Goal: Information Seeking & Learning: Learn about a topic

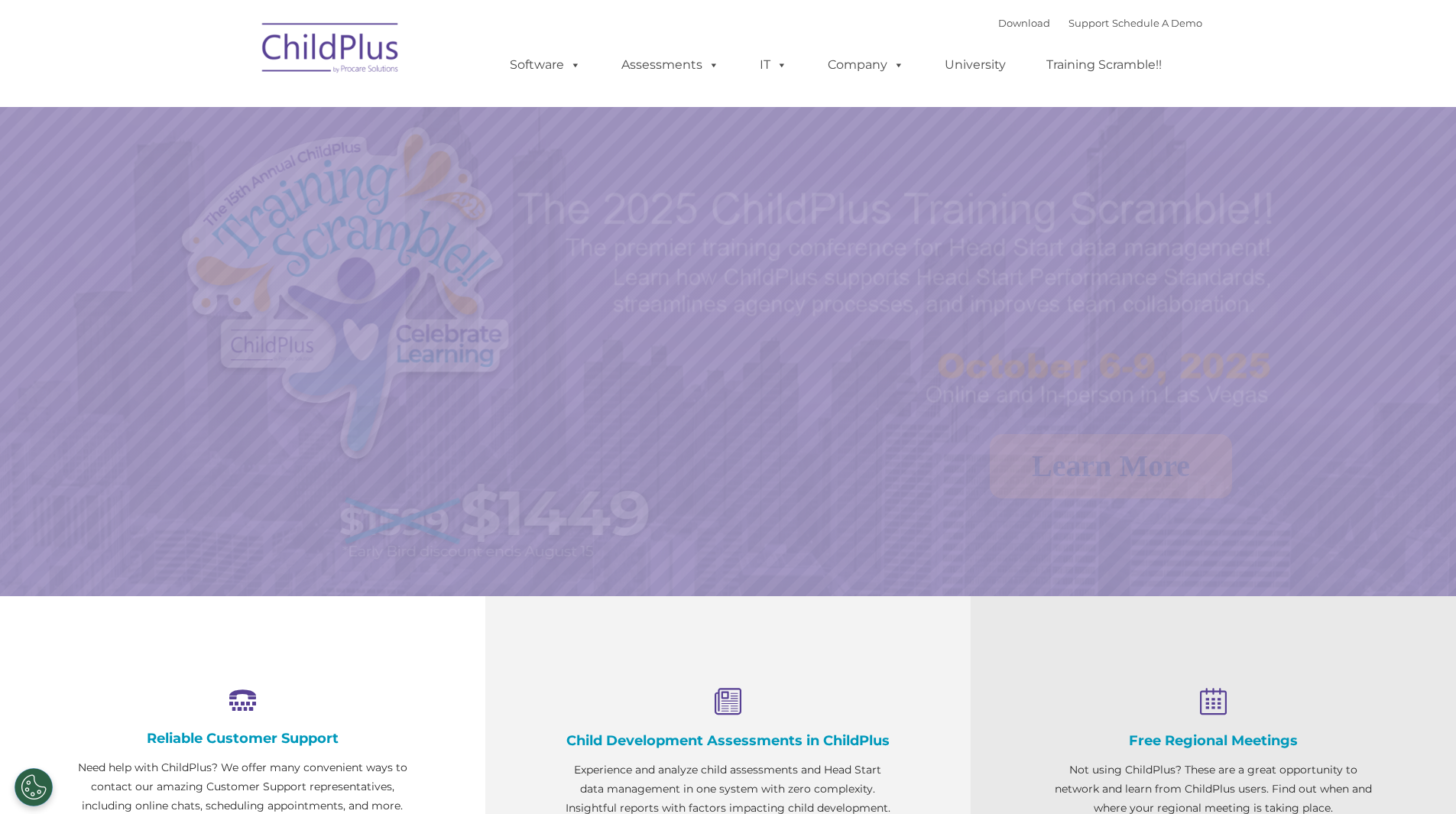
select select "MEDIUM"
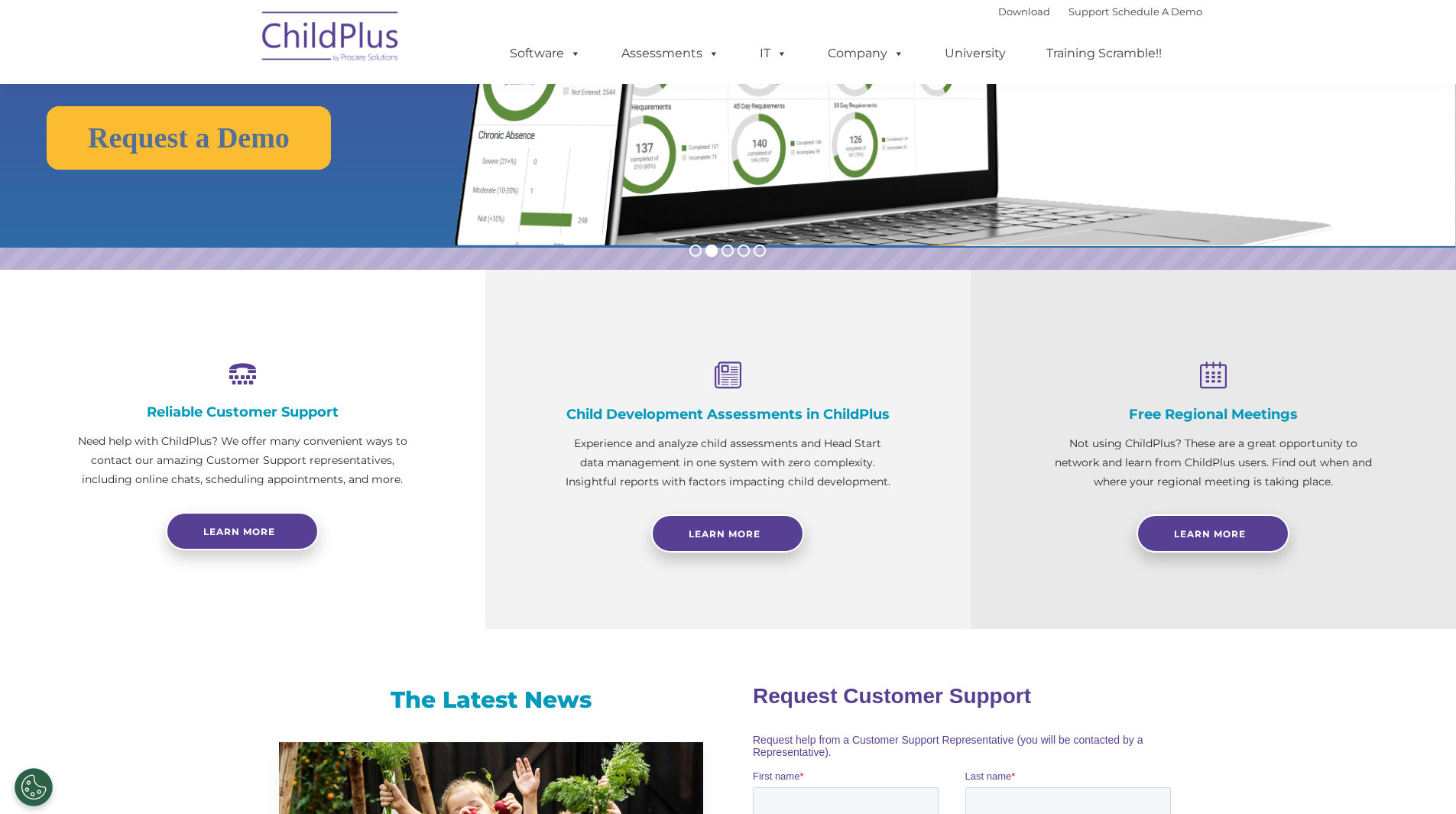
scroll to position [292, 0]
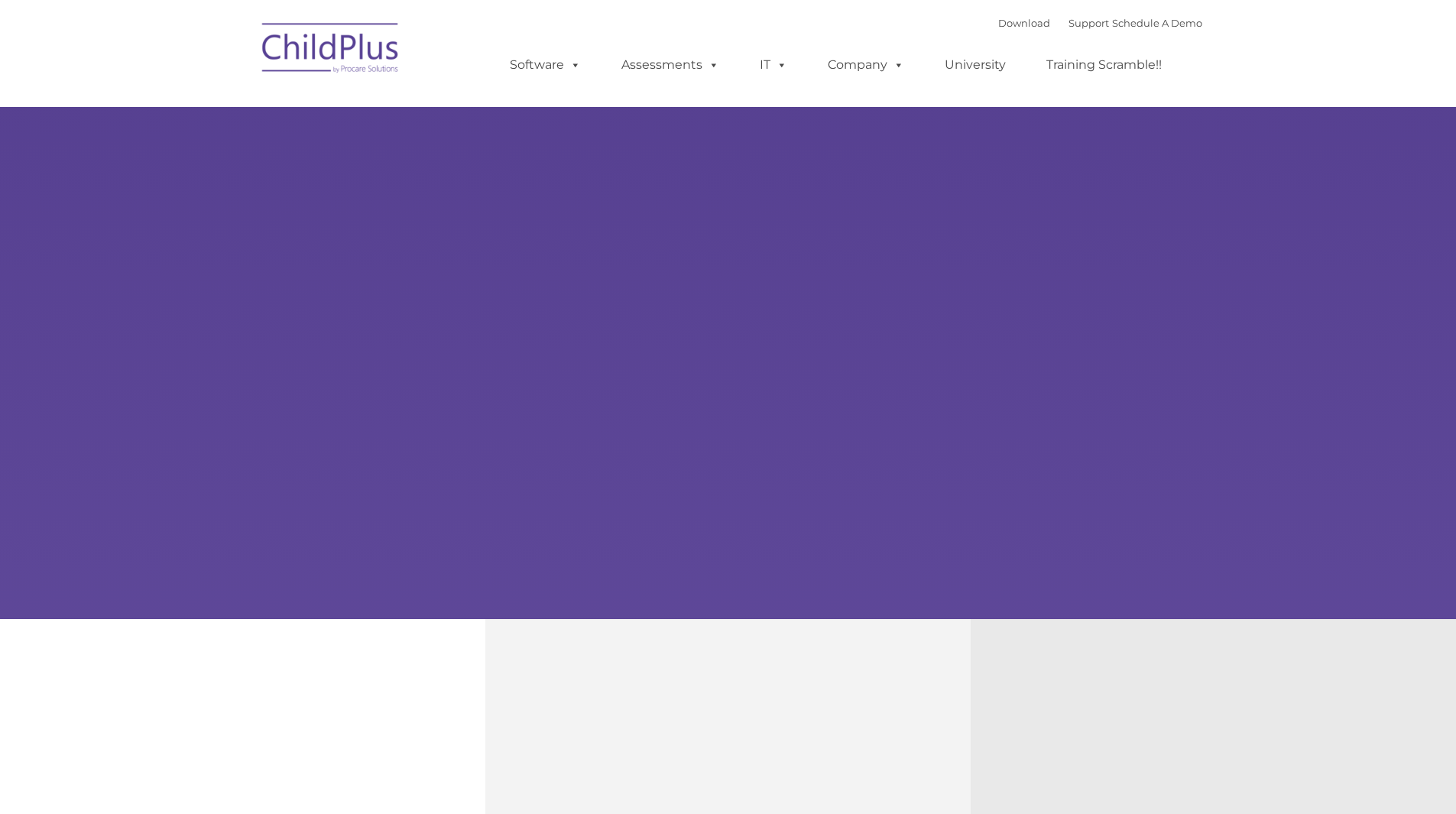
type input ""
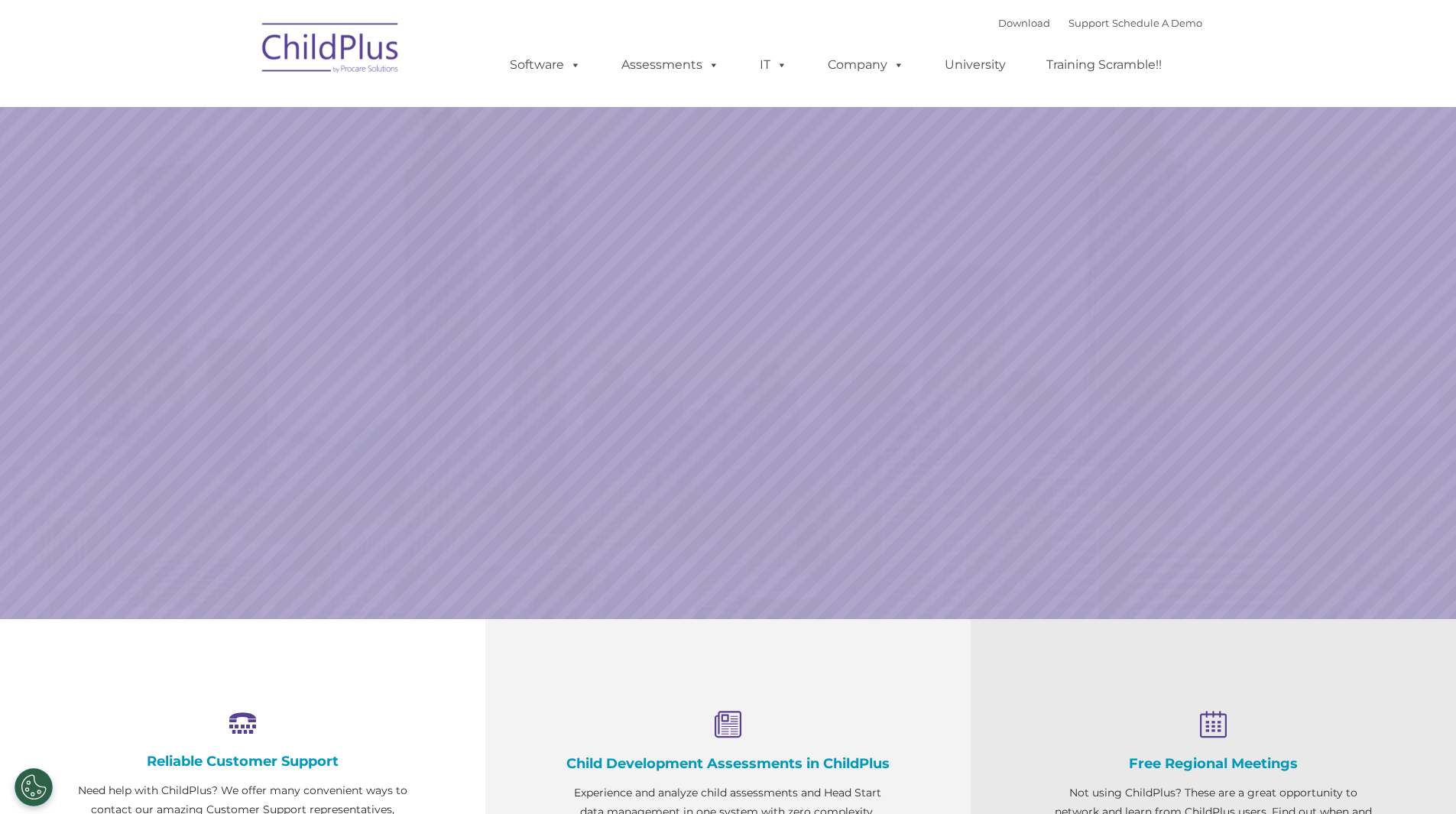
select select "MEDIUM"
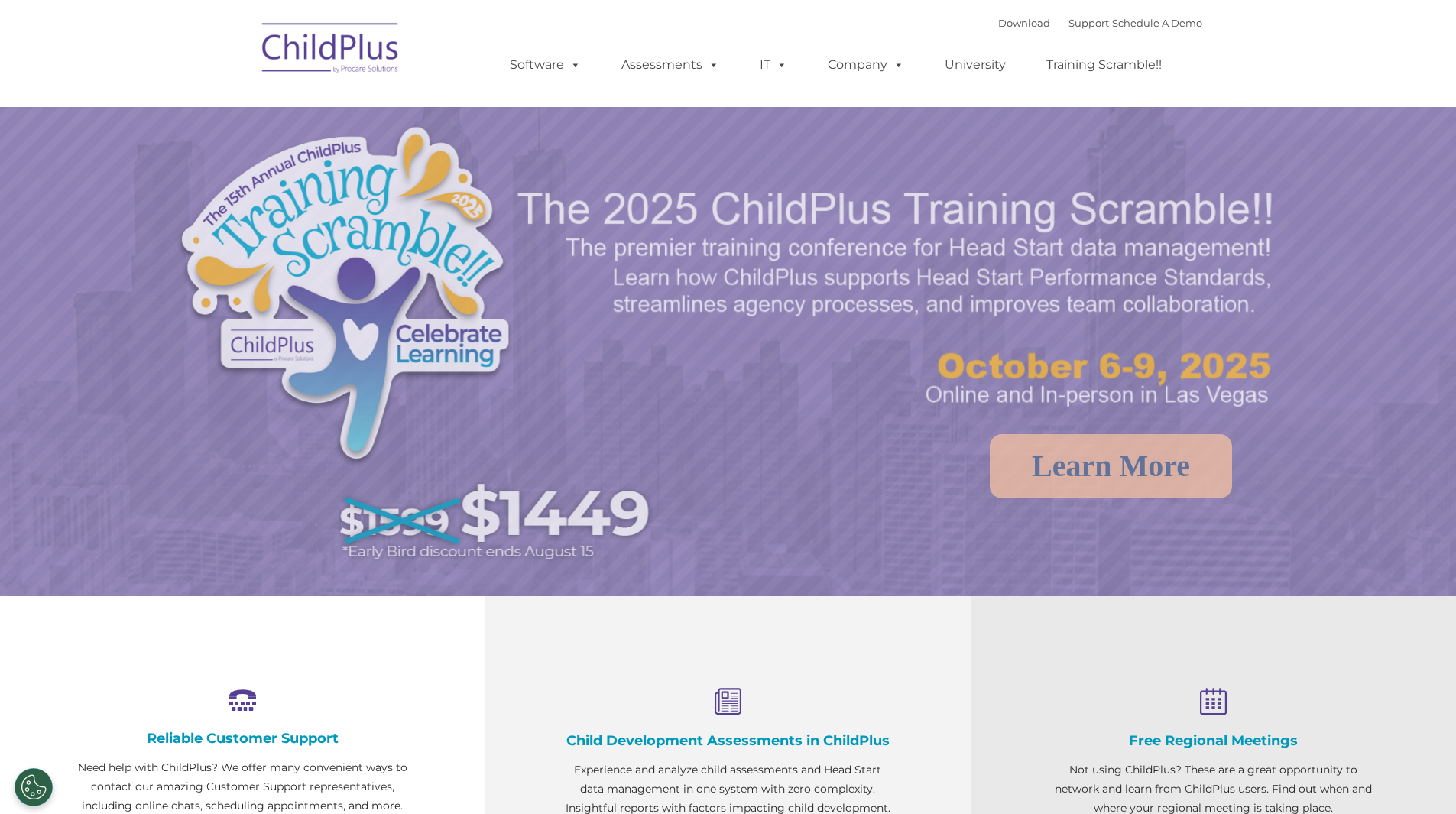
select select "MEDIUM"
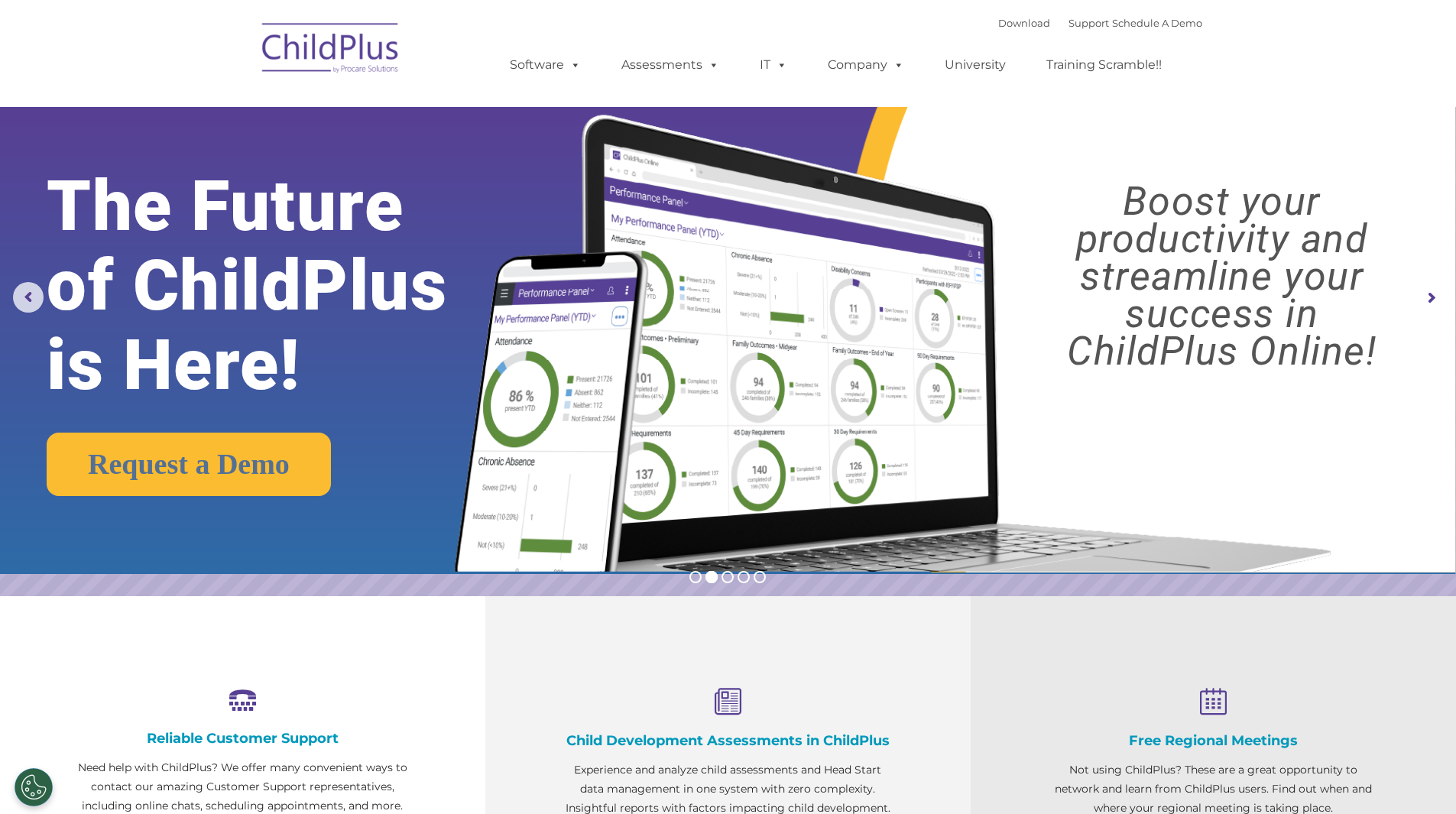
click at [1437, 297] on rs-arrow at bounding box center [1430, 297] width 30 height 30
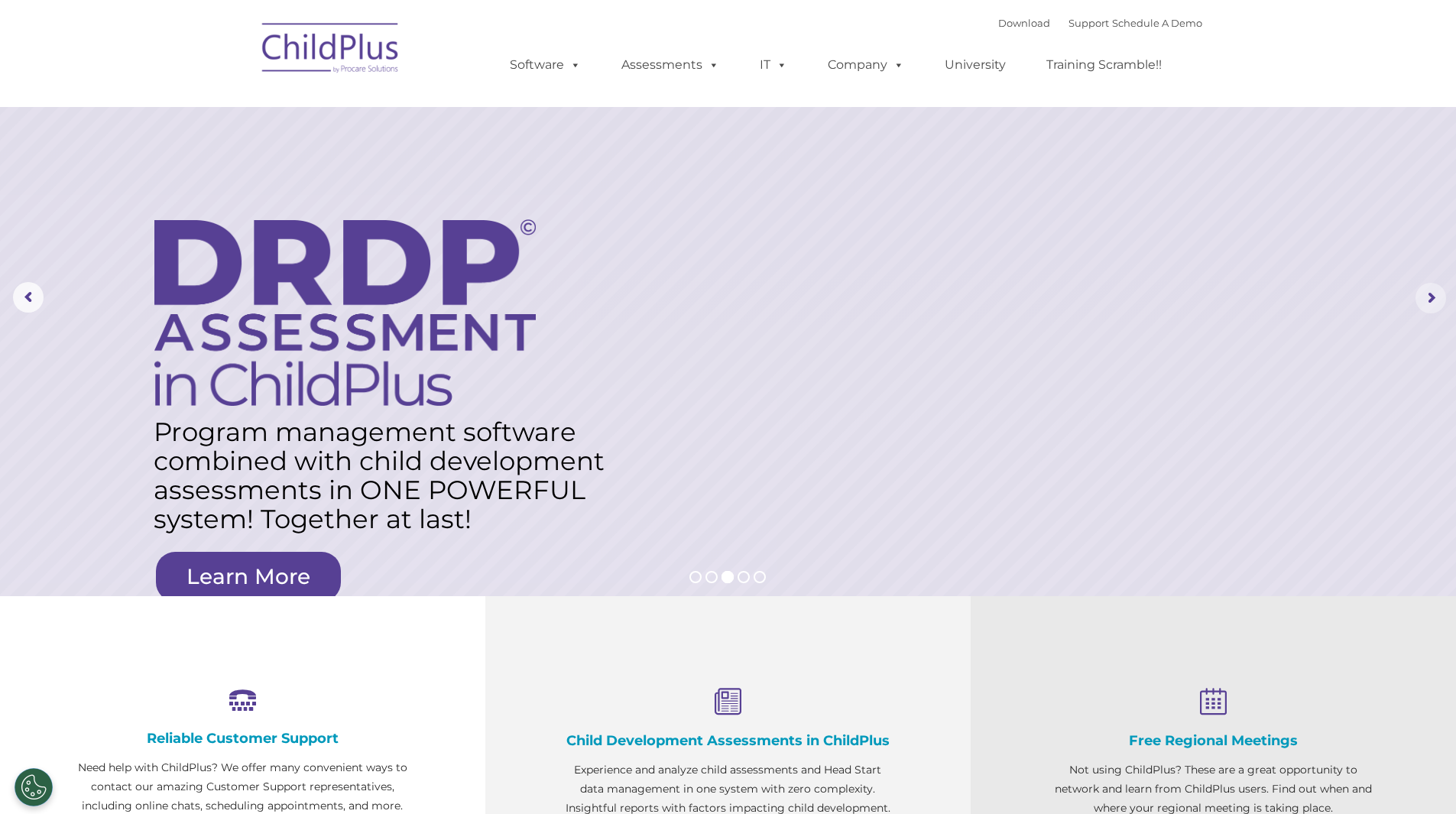
click at [1422, 297] on rs-arrow at bounding box center [1430, 297] width 30 height 30
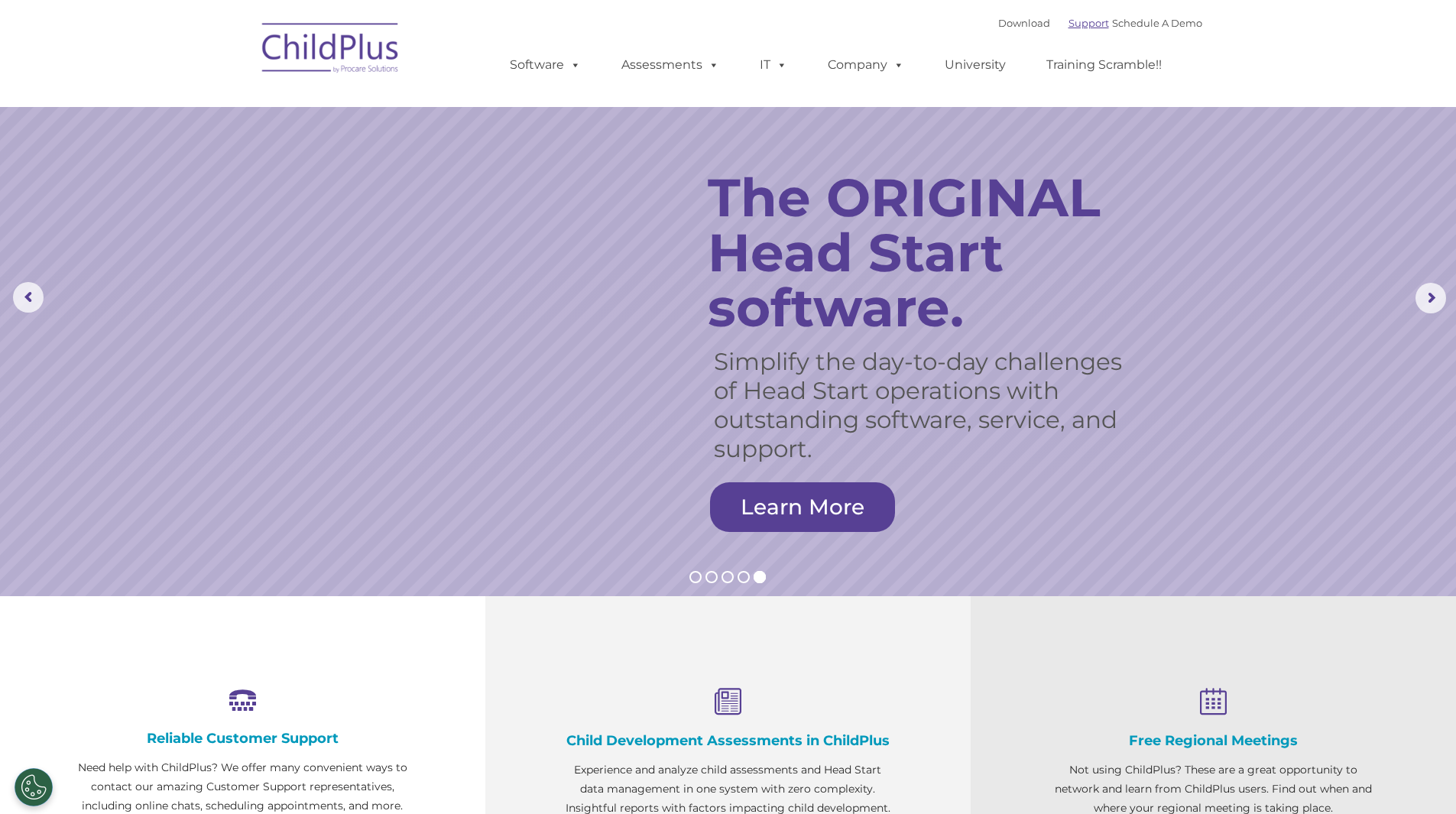
click at [1076, 25] on link "Support" at bounding box center [1089, 22] width 41 height 13
